Goal: Find contact information: Obtain details needed to contact an individual or organization

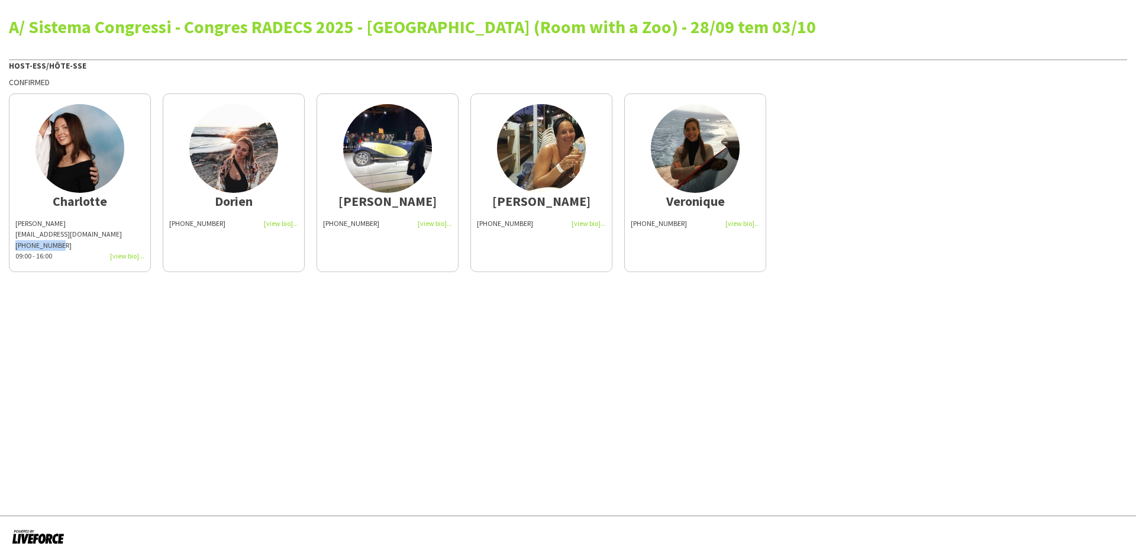
drag, startPoint x: 62, startPoint y: 245, endPoint x: 14, endPoint y: 247, distance: 48.6
click at [14, 247] on app-share-pages-crew-card "Charlotte Charlotte Goeman charlottegoeman@hotmail.com +32472970070 09:00 - 16:…" at bounding box center [80, 182] width 142 height 179
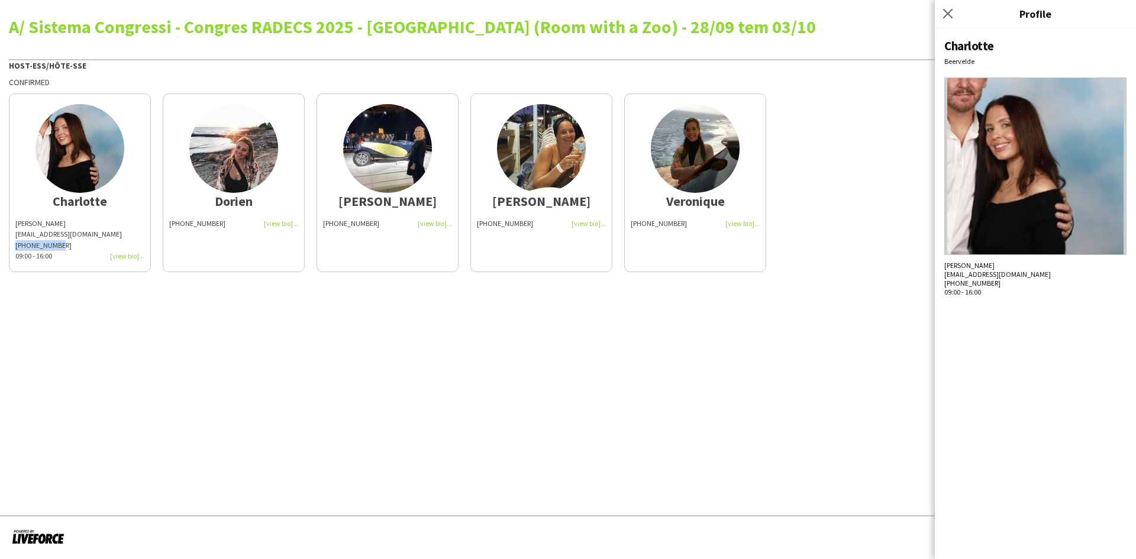
copy div "[PHONE_NUMBER]"
click at [165, 370] on app-share-pages "A/ Sistema Congressi - Congres RADECS 2025 - Antwerpen (Room with a Zoo) - 28/0…" at bounding box center [568, 279] width 1136 height 559
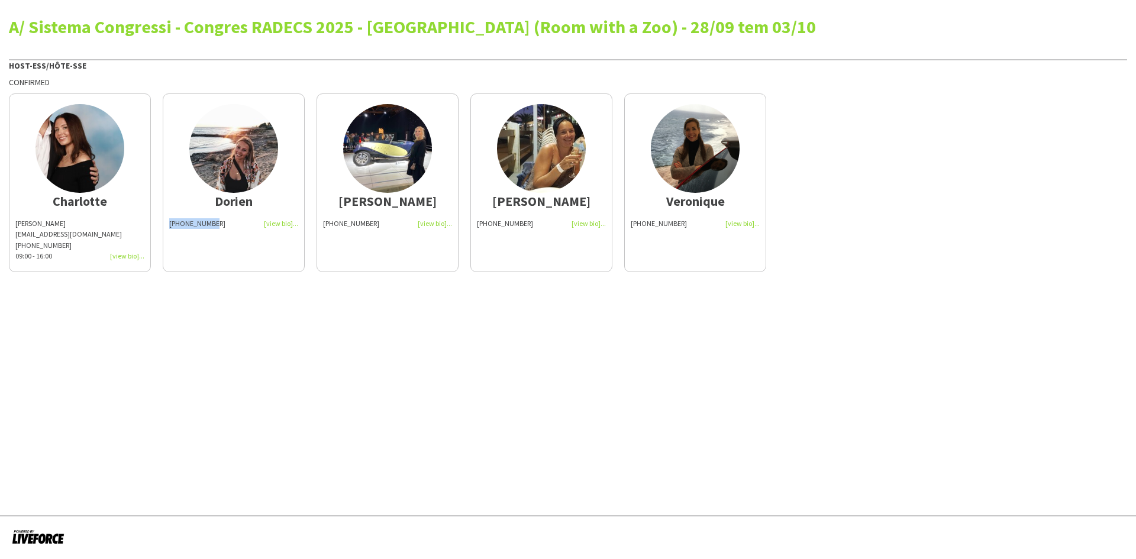
drag, startPoint x: 217, startPoint y: 226, endPoint x: 170, endPoint y: 228, distance: 46.2
click at [170, 228] on div "[PHONE_NUMBER]" at bounding box center [233, 223] width 129 height 11
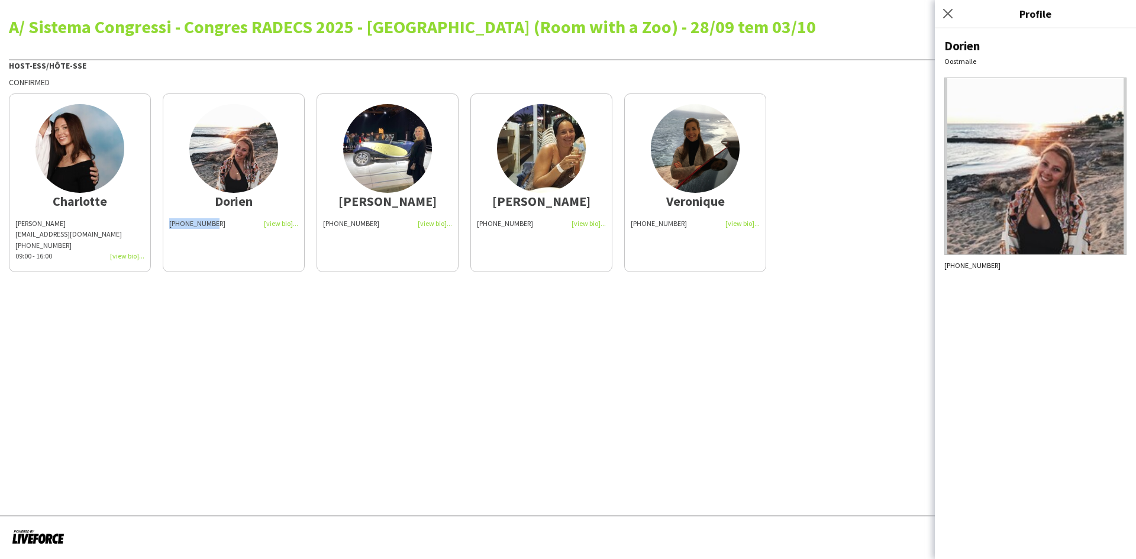
copy span "[PHONE_NUMBER]"
drag, startPoint x: 371, startPoint y: 225, endPoint x: 324, endPoint y: 227, distance: 47.4
click at [324, 227] on div "[PHONE_NUMBER]" at bounding box center [387, 223] width 129 height 11
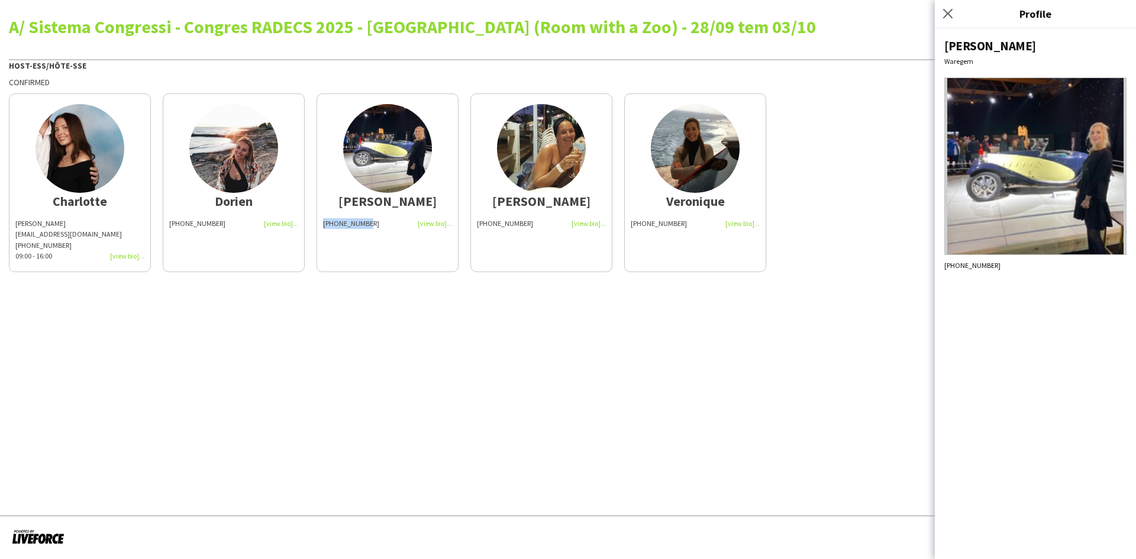
copy span "[PHONE_NUMBER]"
